Goal: Navigation & Orientation: Find specific page/section

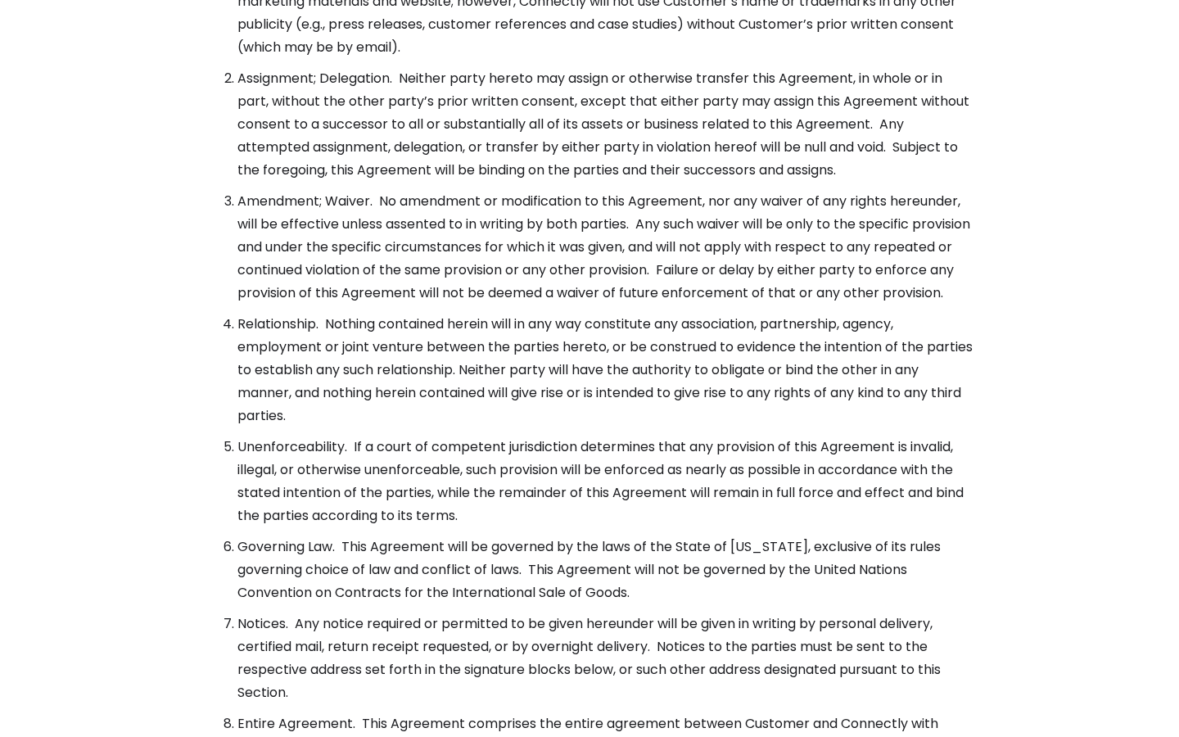
scroll to position [5950, 0]
